Goal: Task Accomplishment & Management: Use online tool/utility

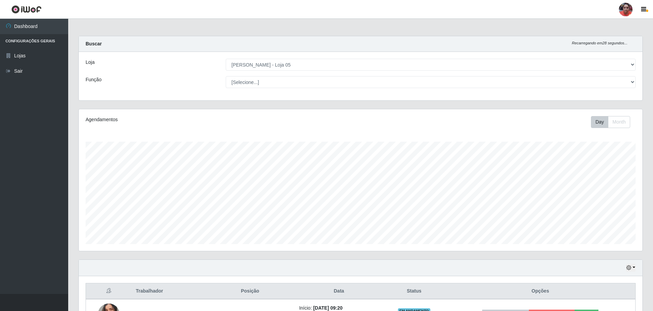
select select "252"
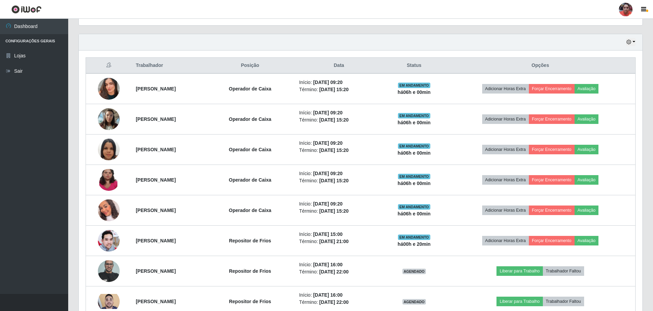
scroll to position [225, 0]
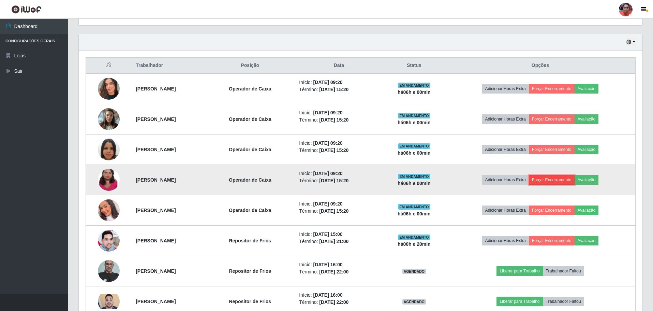
click at [559, 176] on button "Forçar Encerramento" at bounding box center [552, 180] width 46 height 10
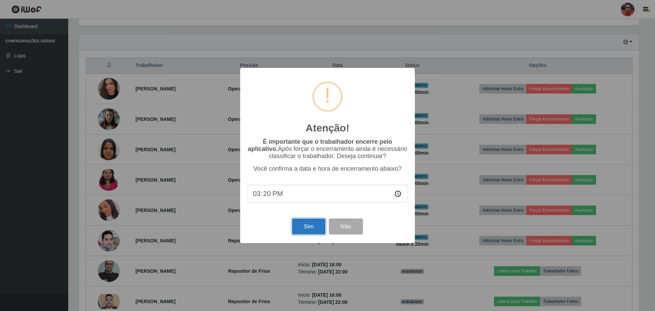
click at [300, 224] on button "Sim" at bounding box center [308, 226] width 33 height 16
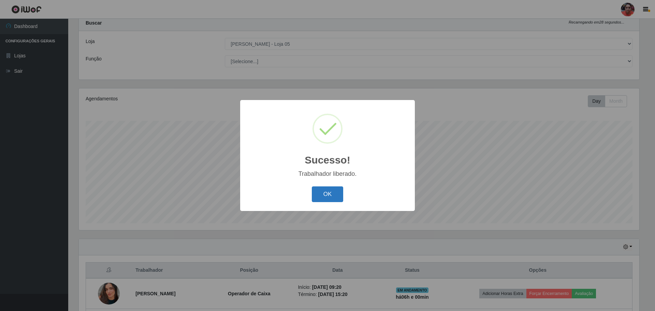
click at [318, 189] on button "OK" at bounding box center [328, 194] width 32 height 16
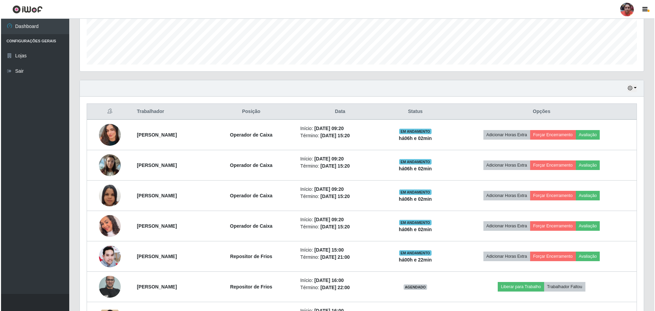
scroll to position [191, 0]
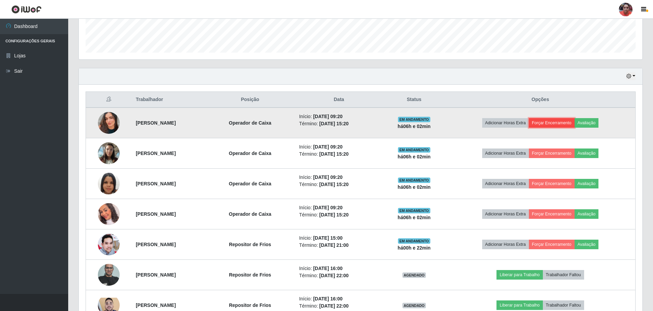
click at [562, 123] on button "Forçar Encerramento" at bounding box center [552, 123] width 46 height 10
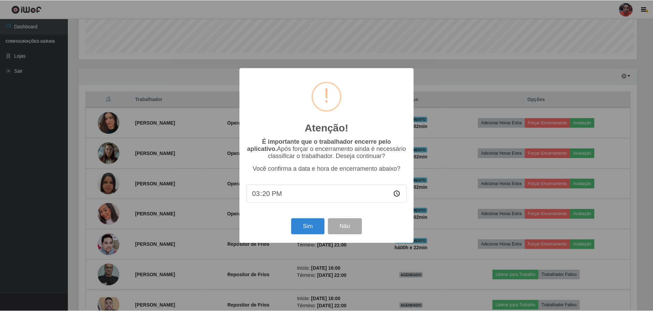
scroll to position [142, 560]
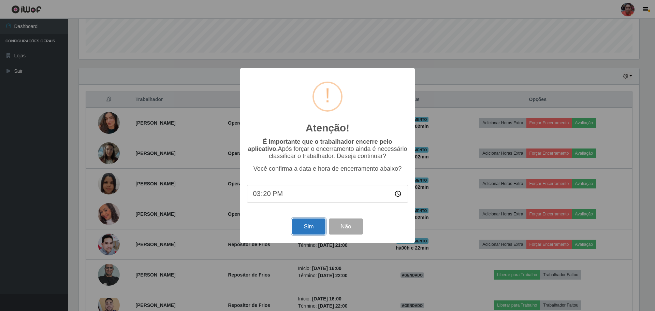
click at [313, 230] on button "Sim" at bounding box center [308, 226] width 33 height 16
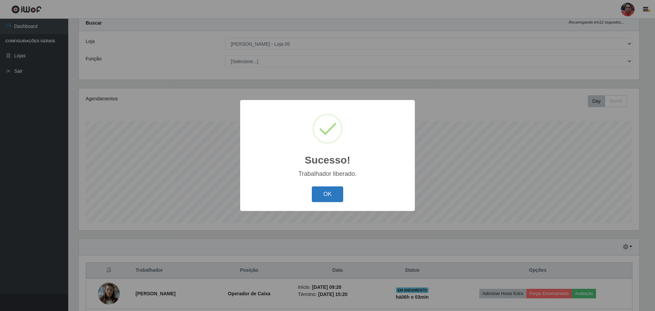
click at [336, 195] on button "OK" at bounding box center [328, 194] width 32 height 16
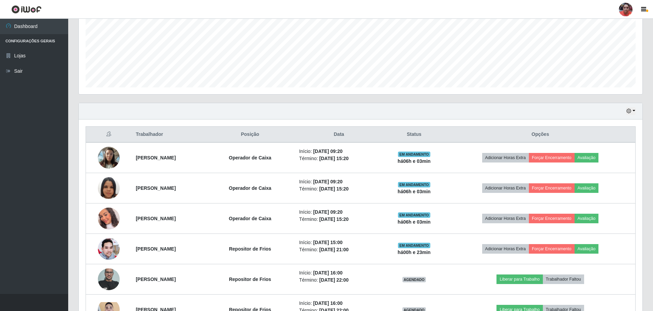
scroll to position [157, 0]
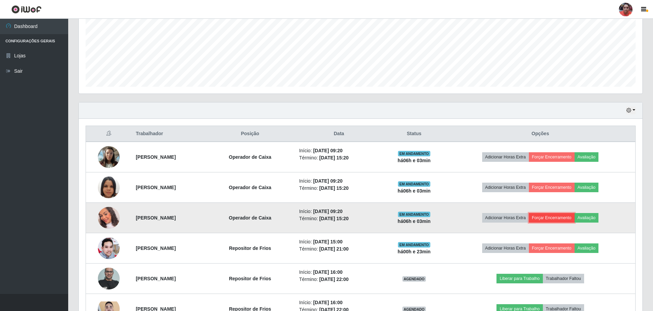
click at [552, 217] on button "Forçar Encerramento" at bounding box center [552, 218] width 46 height 10
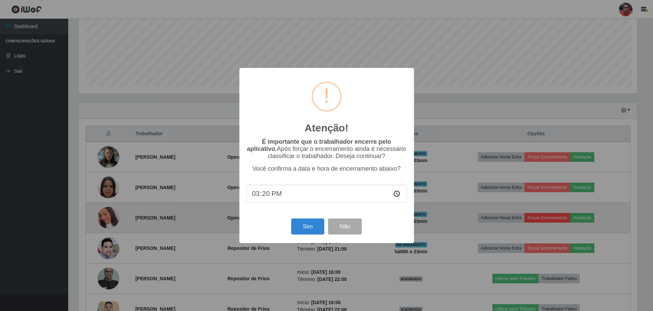
scroll to position [142, 560]
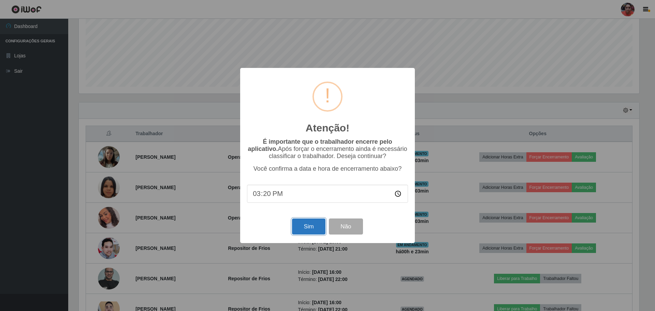
click at [299, 229] on button "Sim" at bounding box center [308, 226] width 33 height 16
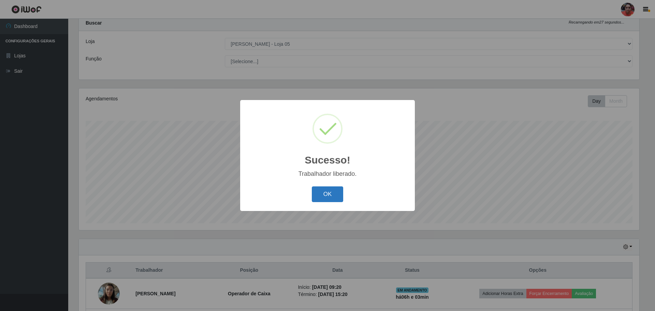
click at [321, 199] on button "OK" at bounding box center [328, 194] width 32 height 16
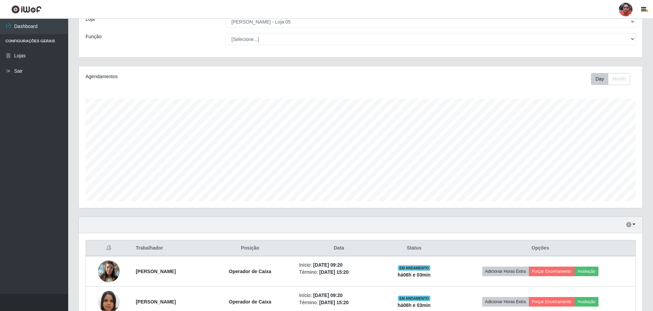
scroll to position [55, 0]
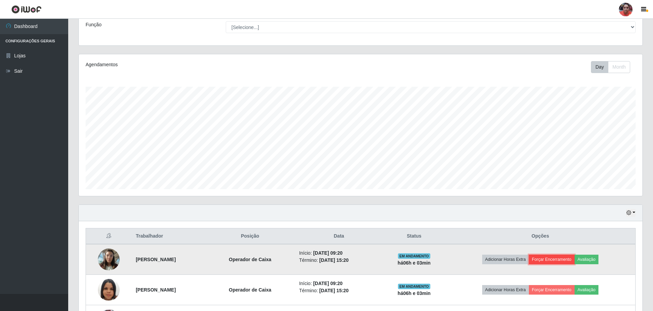
click at [557, 260] on button "Forçar Encerramento" at bounding box center [552, 259] width 46 height 10
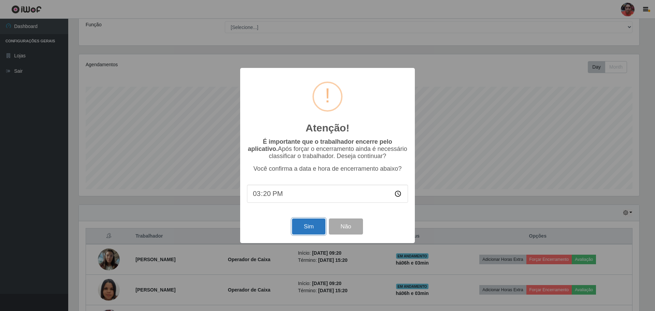
click at [308, 234] on button "Sim" at bounding box center [308, 226] width 33 height 16
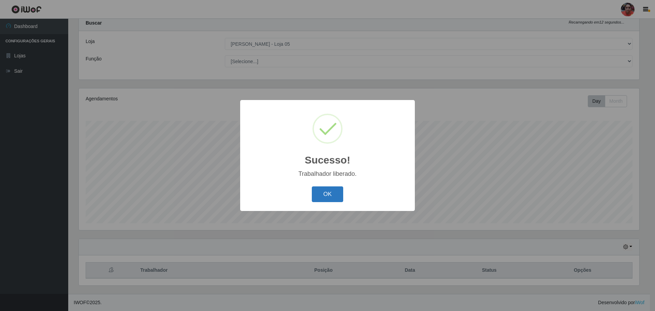
click at [333, 193] on button "OK" at bounding box center [328, 194] width 32 height 16
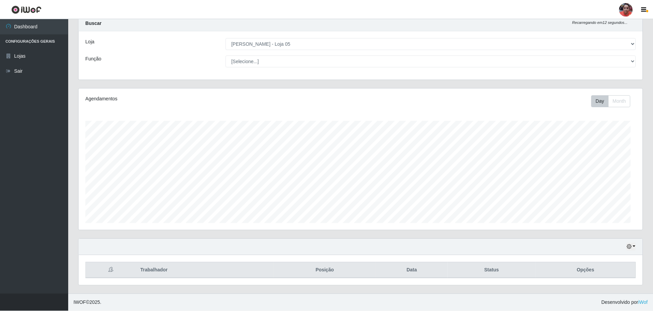
scroll to position [142, 564]
